Goal: Navigation & Orientation: Find specific page/section

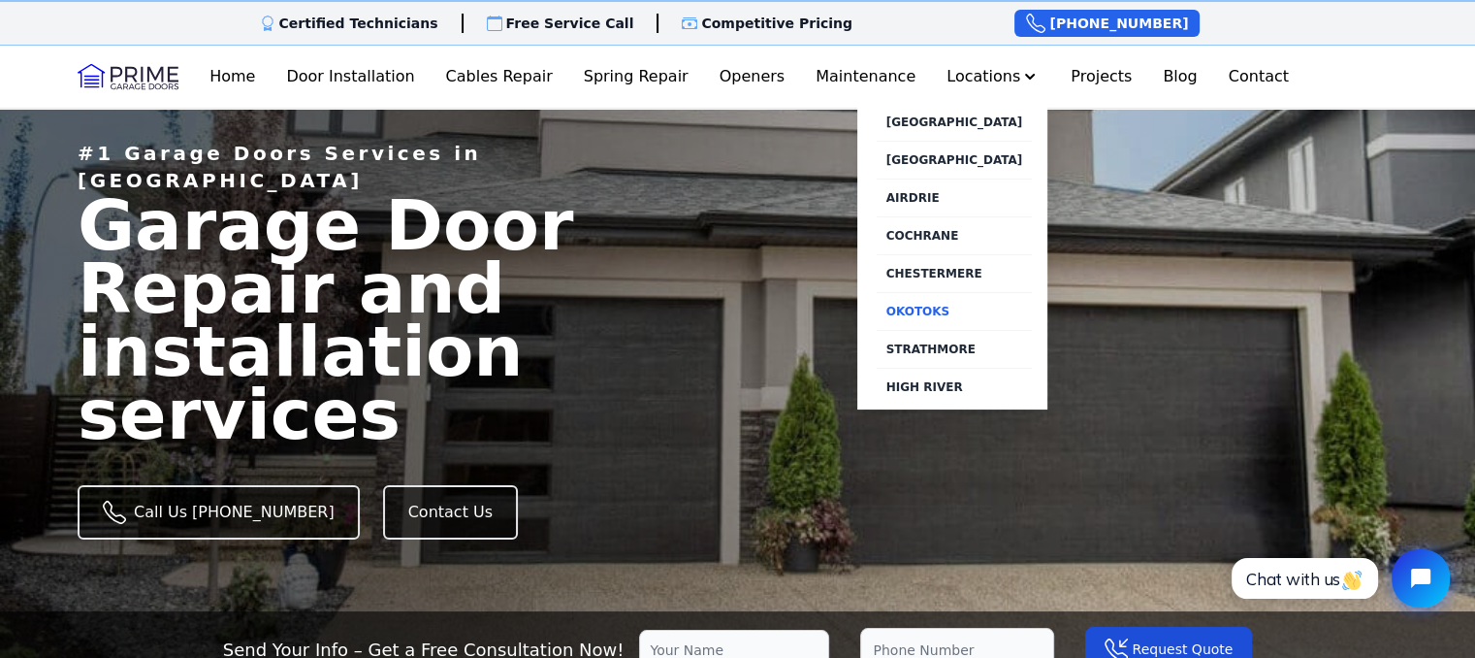
click at [925, 306] on link "OKOTOKS" at bounding box center [955, 311] width 156 height 38
click at [989, 81] on button "Locations" at bounding box center [993, 76] width 109 height 39
click at [919, 380] on link "HIGH RIVER" at bounding box center [955, 387] width 156 height 38
